Goal: Information Seeking & Learning: Learn about a topic

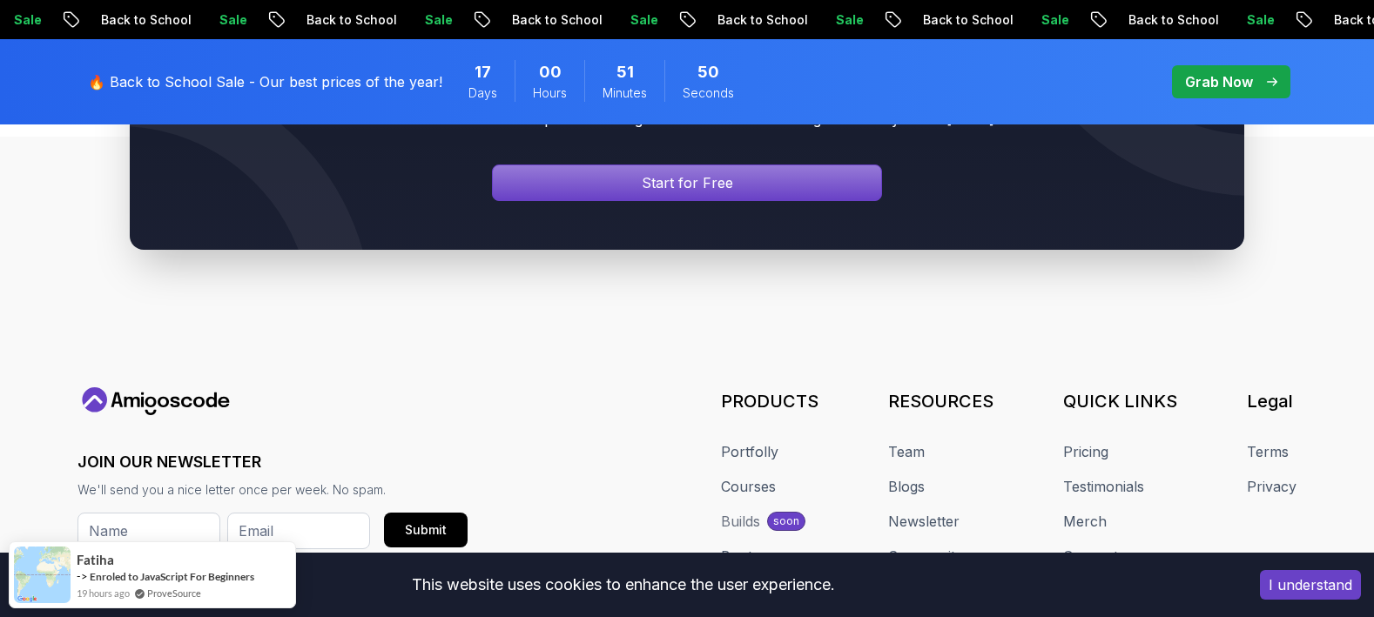
drag, startPoint x: 671, startPoint y: 326, endPoint x: 546, endPoint y: 324, distance: 125.4
click at [546, 324] on div "Your Career Transformation Starts Now Join thousands of developers mastering in…" at bounding box center [687, 131] width 1374 height 406
drag, startPoint x: 497, startPoint y: 323, endPoint x: 705, endPoint y: 317, distance: 207.3
click at [705, 317] on div "Your Career Transformation Starts Now Join thousands of developers mastering in…" at bounding box center [687, 131] width 1374 height 406
click at [725, 319] on div "Your Career Transformation Starts Now Join thousands of developers mastering in…" at bounding box center [687, 131] width 1374 height 406
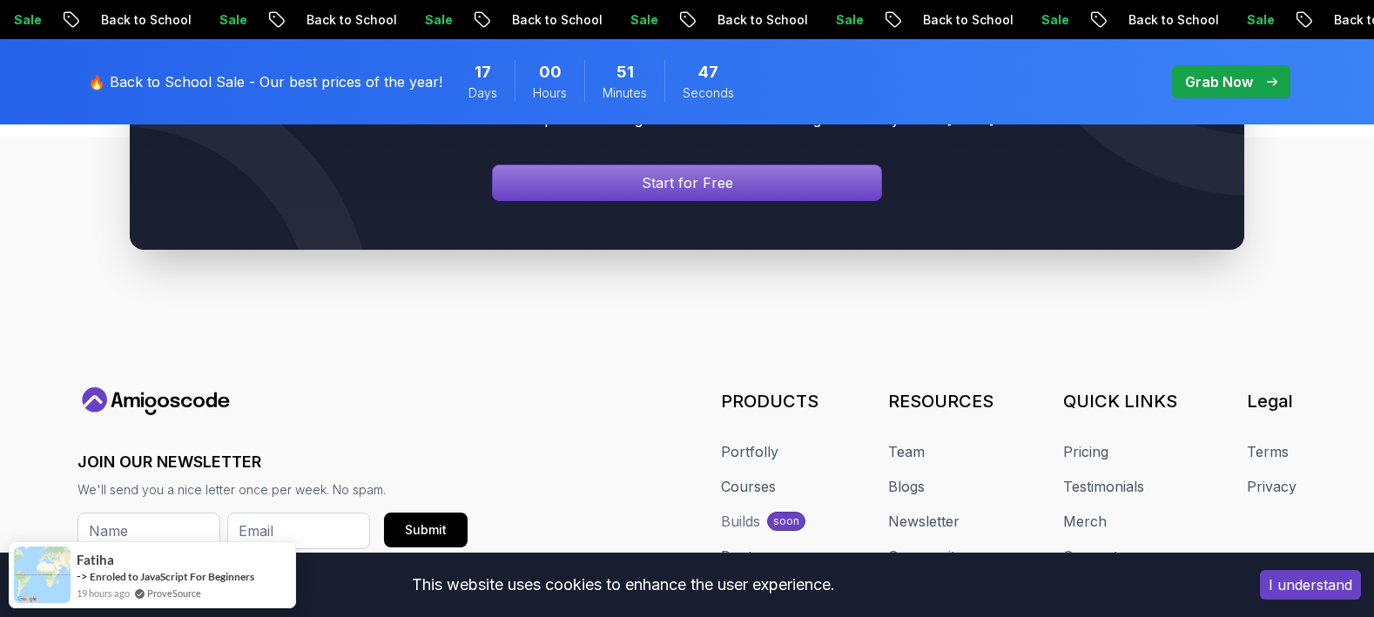
click at [668, 331] on div "Your Career Transformation Starts Now Join thousands of developers mastering in…" at bounding box center [687, 131] width 1374 height 406
drag, startPoint x: 426, startPoint y: 320, endPoint x: 770, endPoint y: 381, distance: 349.5
click at [728, 320] on div "Your Career Transformation Starts Now Join thousands of developers mastering in…" at bounding box center [687, 131] width 1374 height 406
